Goal: Information Seeking & Learning: Learn about a topic

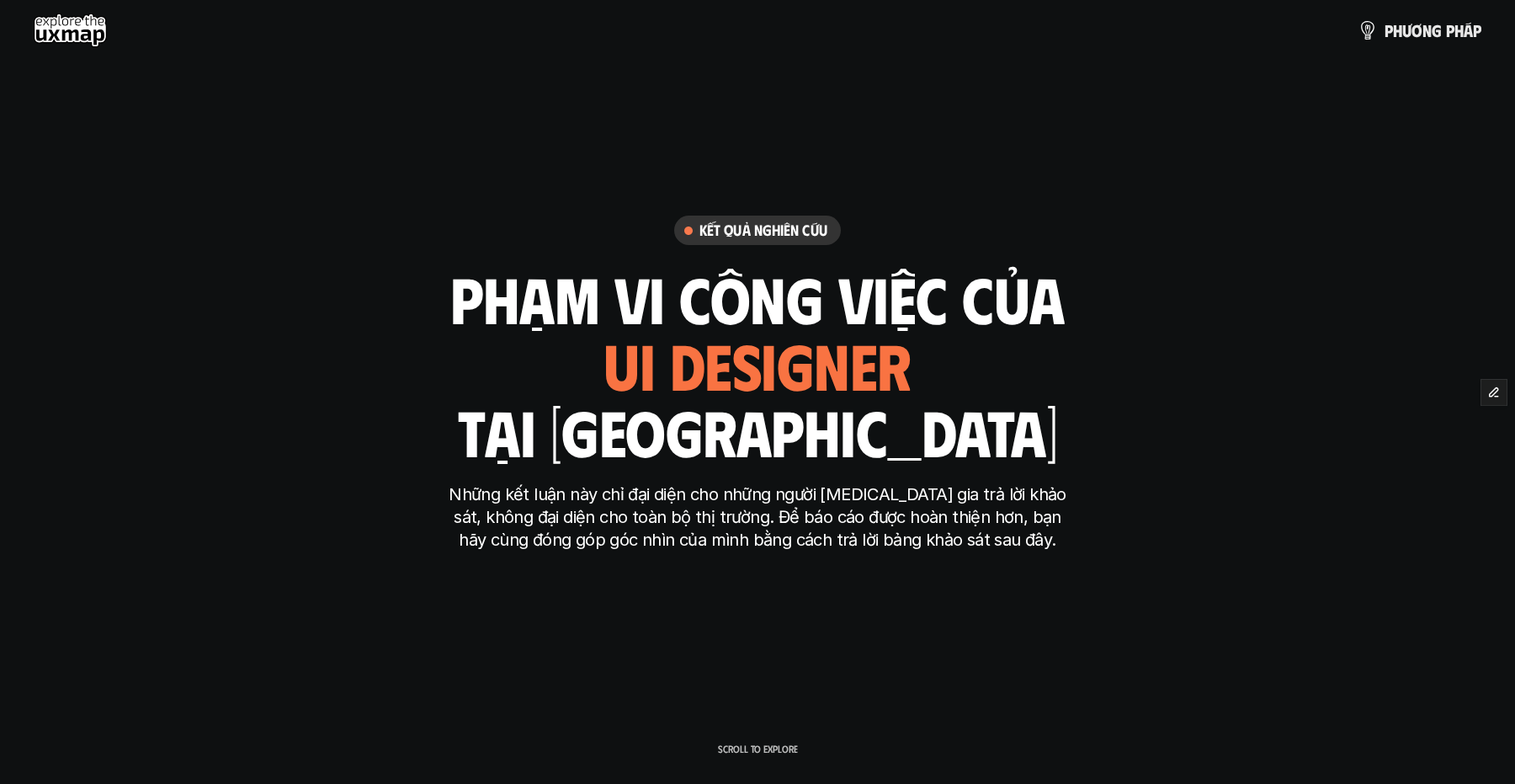
scroll to position [3959, 0]
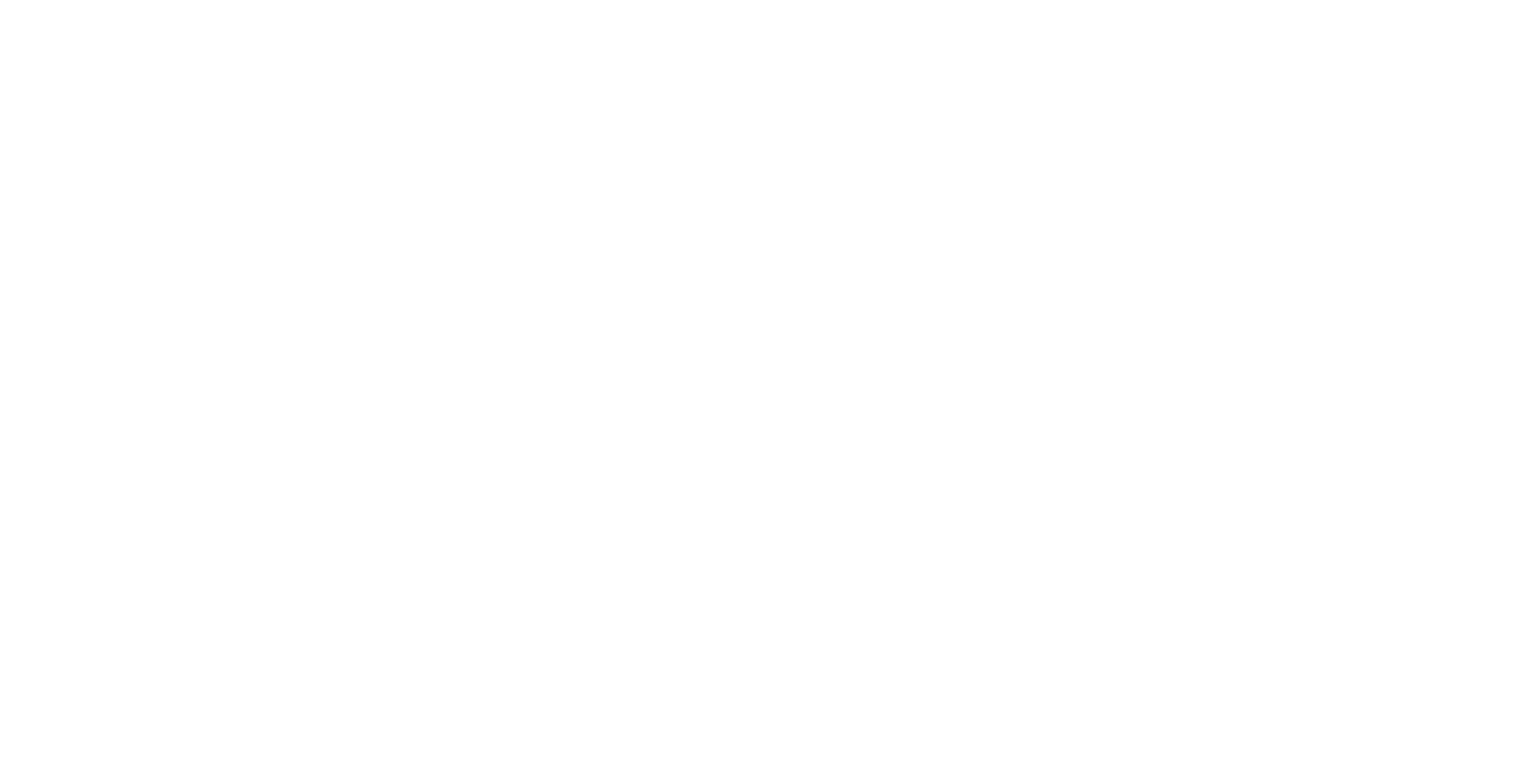
click at [672, 0] on html at bounding box center [758, 0] width 1515 height 0
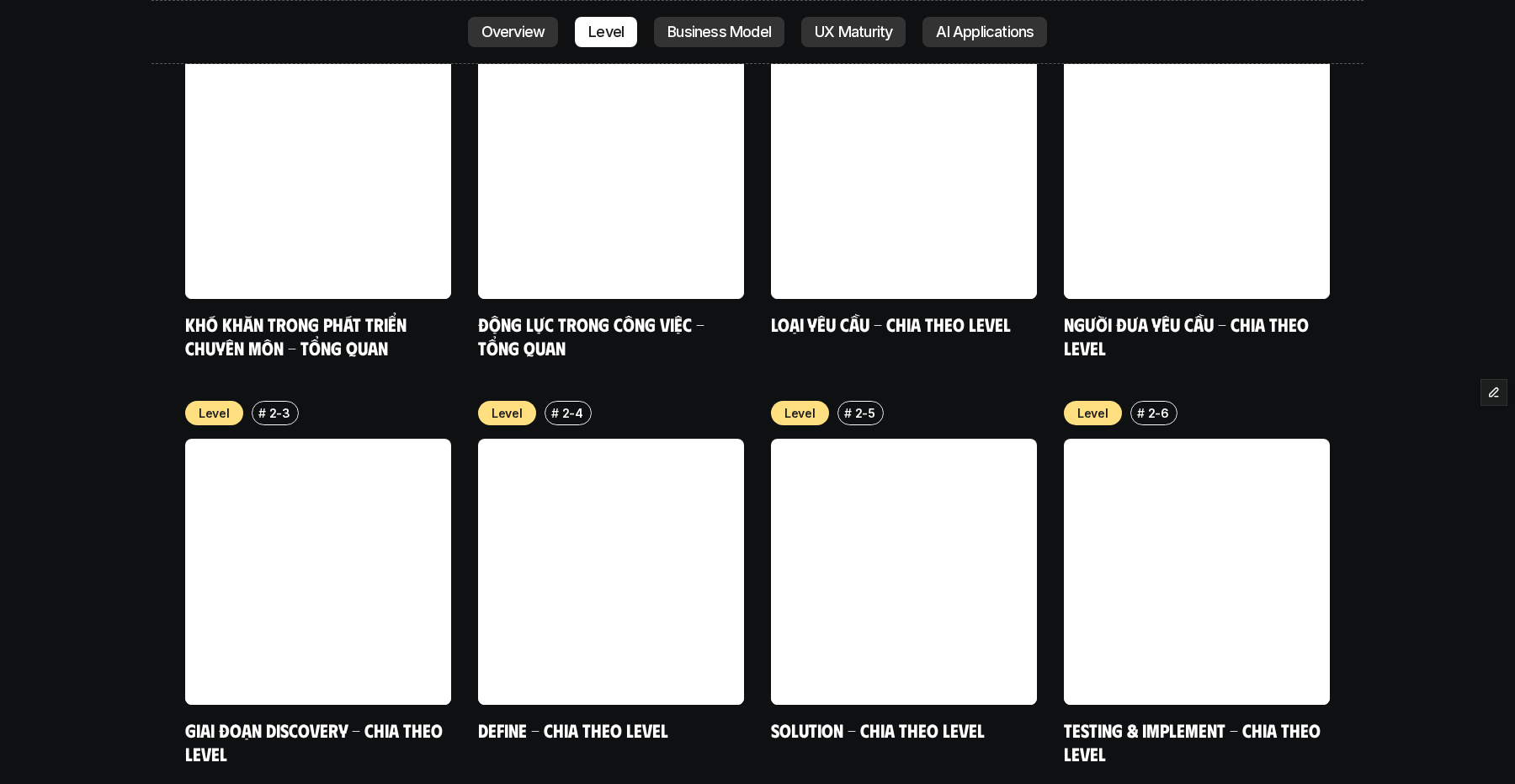
scroll to position [5933, 0]
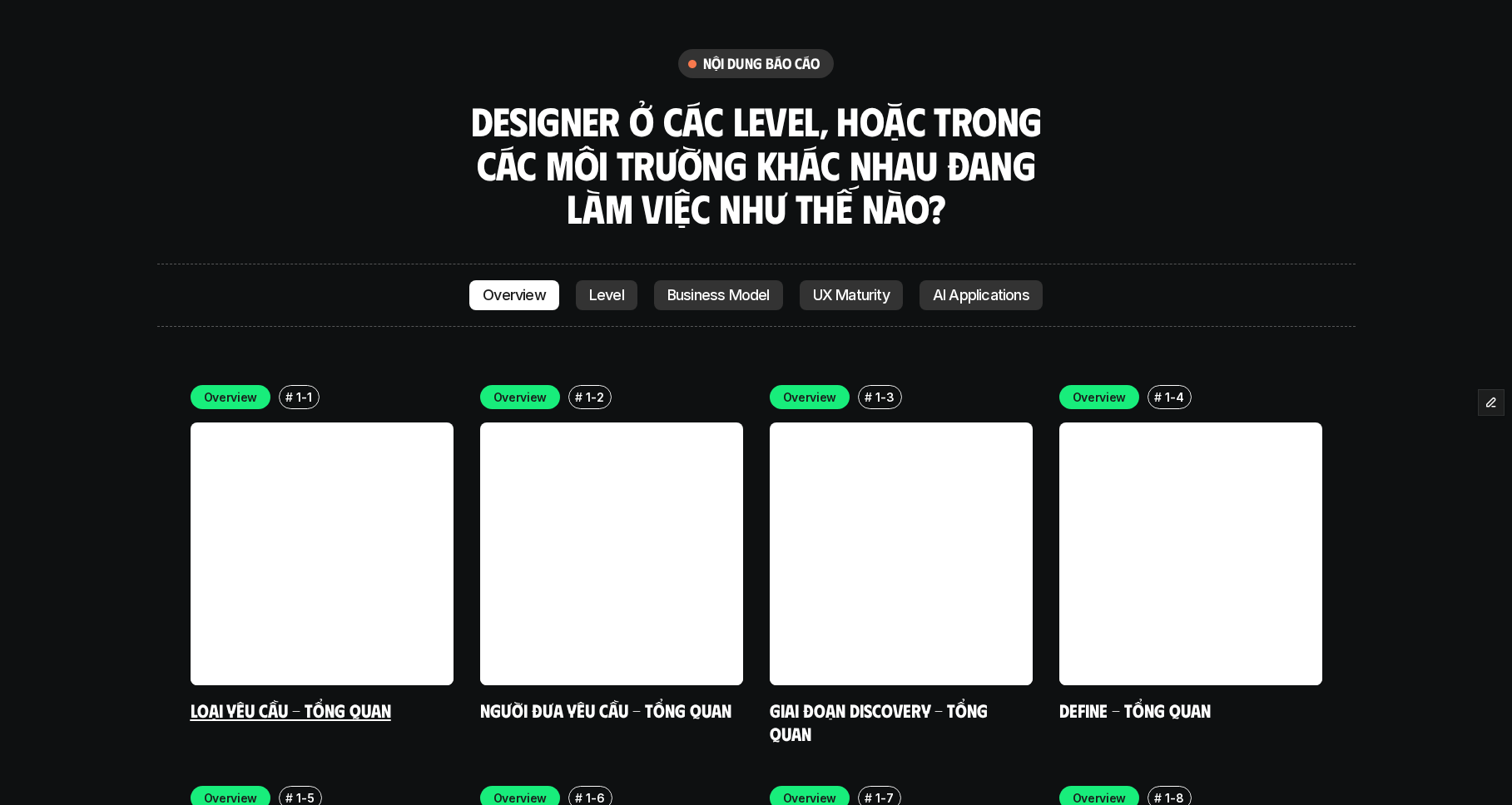
click at [398, 423] on link at bounding box center [321, 554] width 263 height 263
